Goal: Go to known website: Access a specific website the user already knows

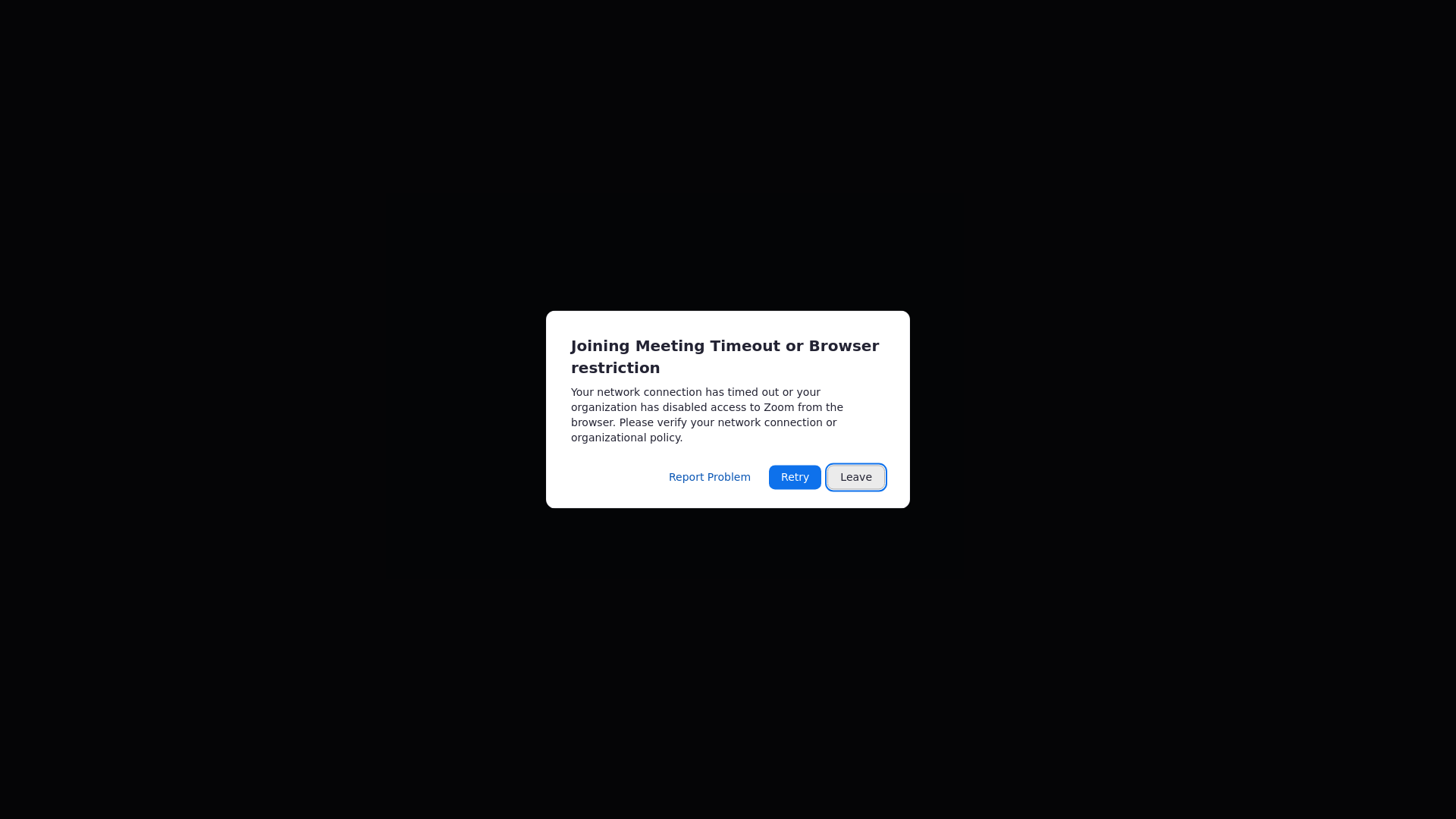
click at [851, 469] on button "Leave" at bounding box center [856, 478] width 58 height 24
